Goal: Obtain resource: Download file/media

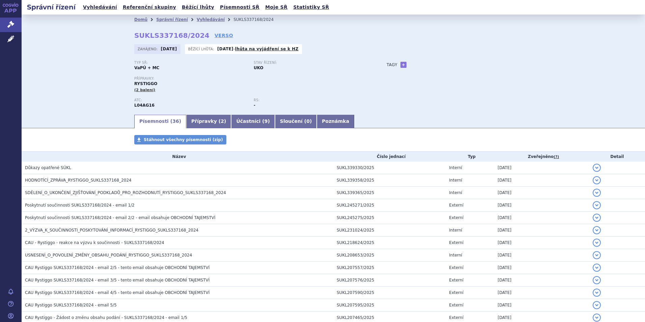
click at [65, 180] on span "HODNOTÍCÍ_ZPRÁVA_RYSTIGGO_SUKLS337168_2024" at bounding box center [78, 180] width 107 height 5
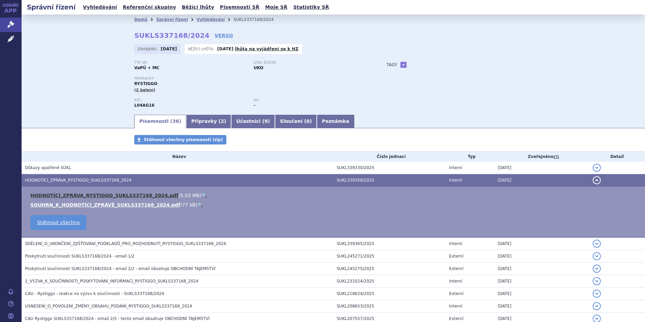
click at [68, 193] on link "HODNOTÍCÍ_ZPRÁVA_RYSTIGGO_SUKLS337168_2024.pdf" at bounding box center [104, 195] width 148 height 5
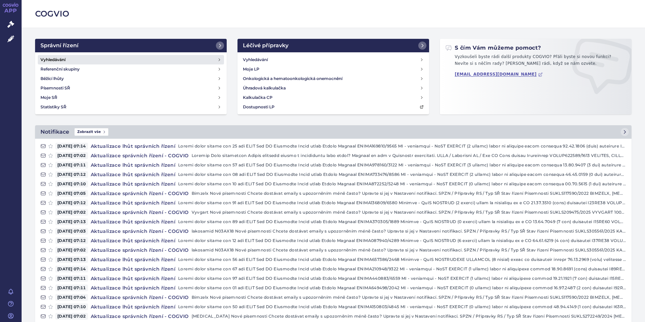
click at [53, 59] on h4 "Vyhledávání" at bounding box center [52, 59] width 25 height 7
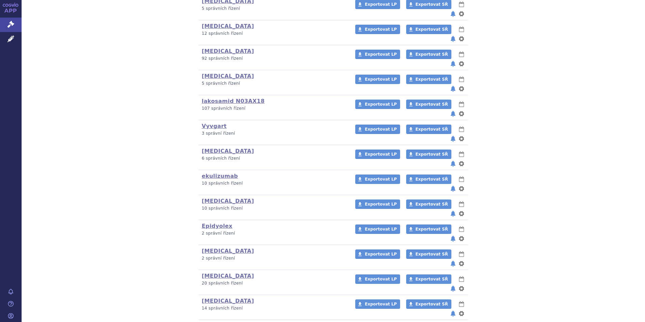
scroll to position [183, 0]
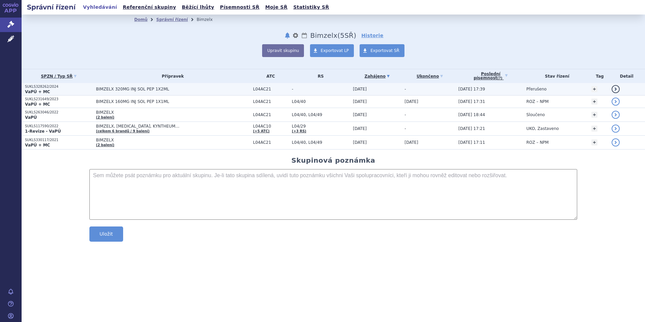
click at [40, 88] on p "SUKLS328262/2024" at bounding box center [59, 86] width 68 height 5
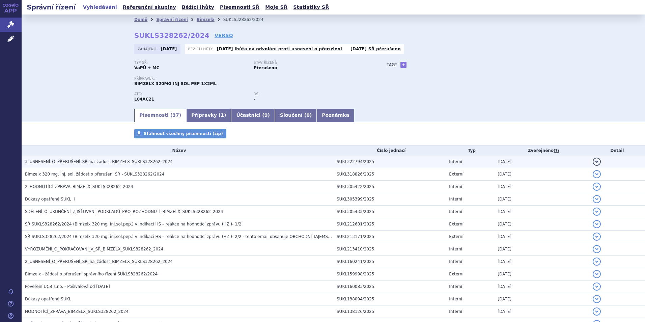
click at [59, 161] on span "3_USNESENÍ_O_PŘERUŠENÍ_SŘ_na_žádost_BIMZELX_SUKLS328262_2024" at bounding box center [99, 161] width 148 height 5
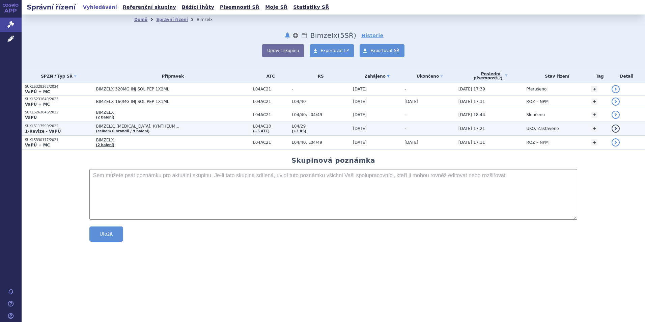
click at [43, 127] on p "SUKLS117590/2022" at bounding box center [59, 126] width 68 height 5
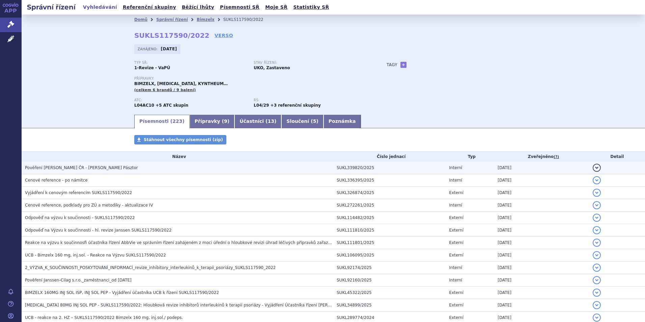
click at [60, 167] on span "Pověření [PERSON_NAME] ČR - [PERSON_NAME] Pásztor" at bounding box center [81, 167] width 113 height 5
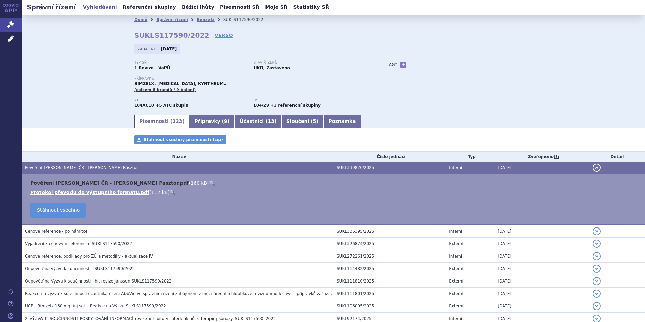
click at [63, 182] on link "Pověření [PERSON_NAME] ČR - [PERSON_NAME] Pásztor.pdf" at bounding box center [109, 182] width 158 height 5
